Goal: Information Seeking & Learning: Learn about a topic

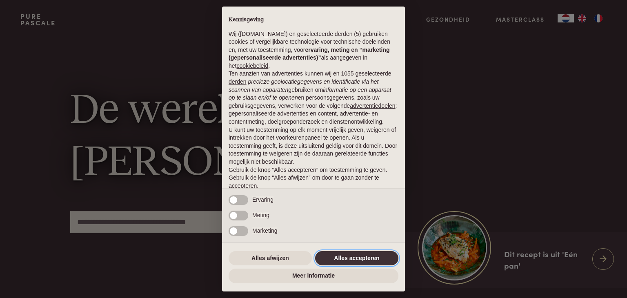
click at [339, 258] on button "Alles accepteren" at bounding box center [356, 258] width 83 height 15
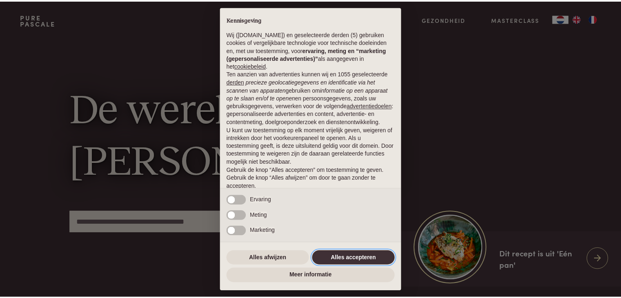
scroll to position [30, 0]
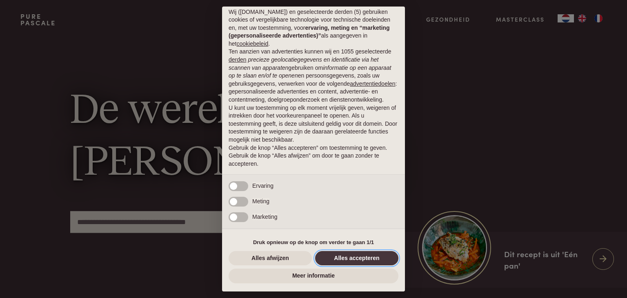
click at [339, 258] on button "Alles accepteren" at bounding box center [356, 258] width 83 height 15
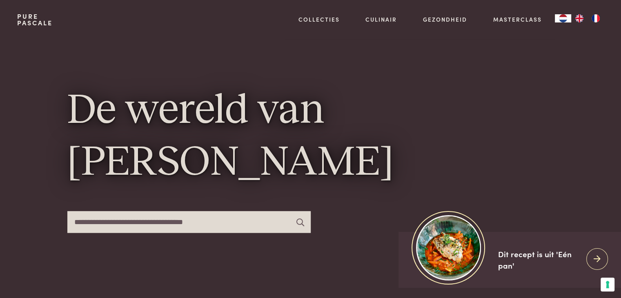
click at [602, 20] on link "FR" at bounding box center [595, 18] width 16 height 8
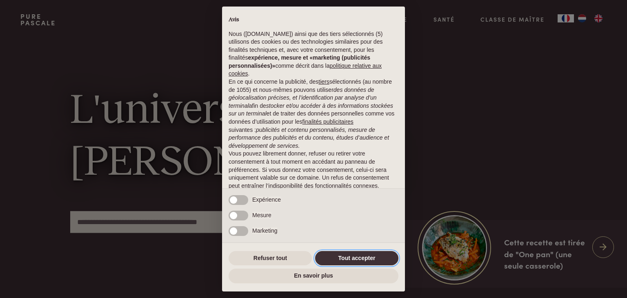
click at [365, 264] on button "Tout accepter" at bounding box center [356, 258] width 83 height 15
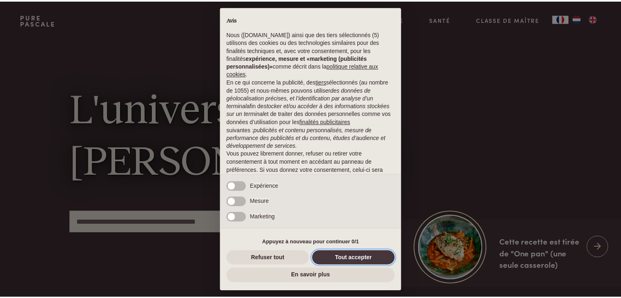
scroll to position [38, 0]
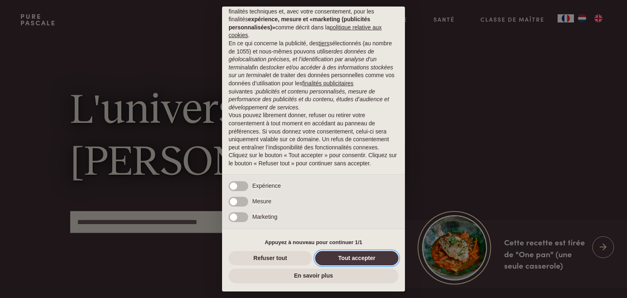
click at [364, 260] on button "Tout accepter" at bounding box center [356, 258] width 83 height 15
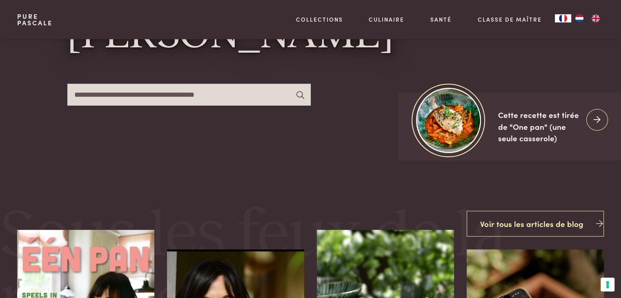
scroll to position [295, 0]
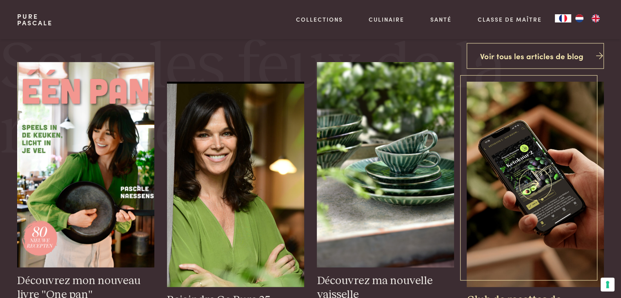
click at [477, 114] on img at bounding box center [534, 184] width 137 height 205
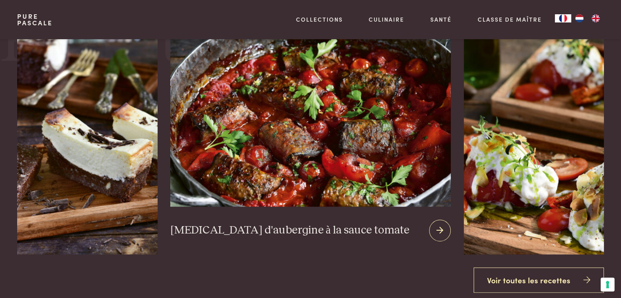
scroll to position [933, 0]
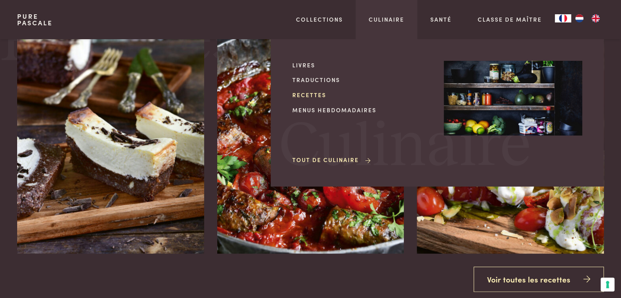
click at [312, 95] on link "Recettes" at bounding box center [361, 95] width 138 height 9
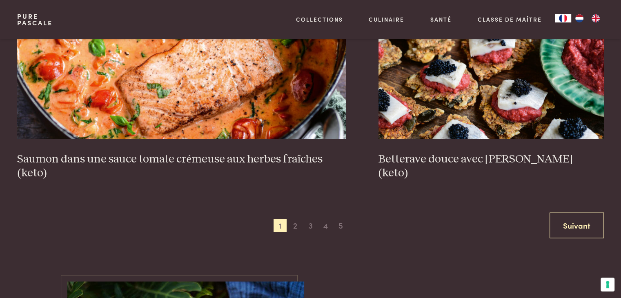
scroll to position [1581, 0]
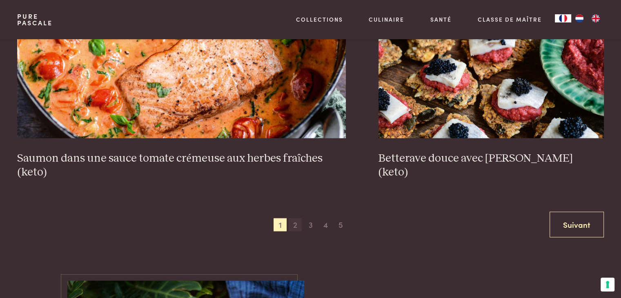
click at [293, 223] on span "2" at bounding box center [295, 224] width 13 height 13
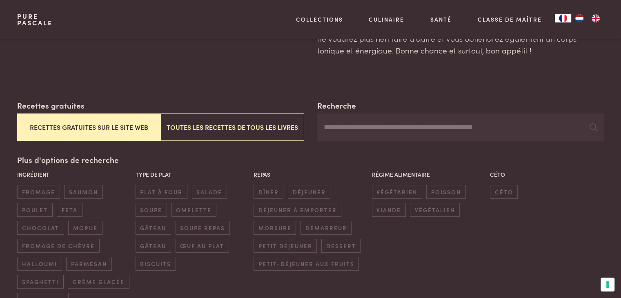
scroll to position [100, 0]
click at [273, 190] on span "dîner" at bounding box center [268, 191] width 30 height 13
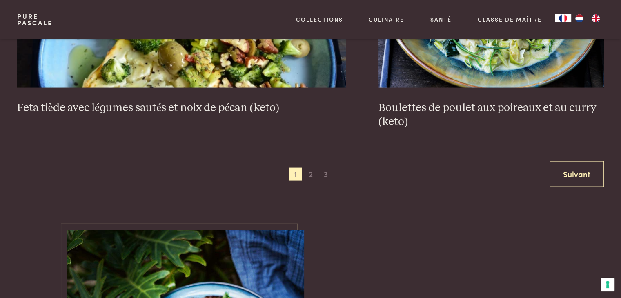
scroll to position [1659, 0]
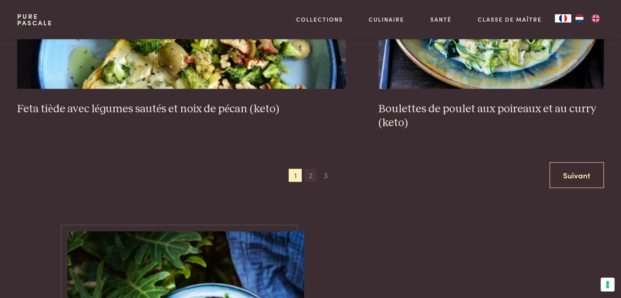
click at [309, 175] on span "2" at bounding box center [310, 175] width 13 height 13
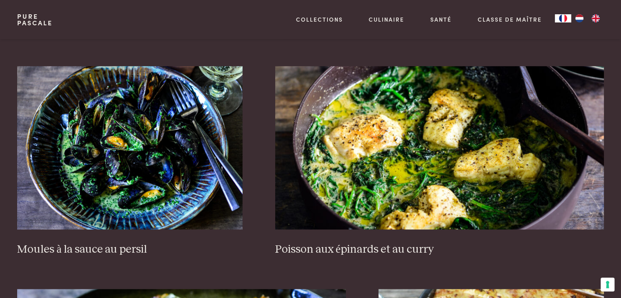
scroll to position [508, 0]
